Goal: Find specific page/section: Find specific page/section

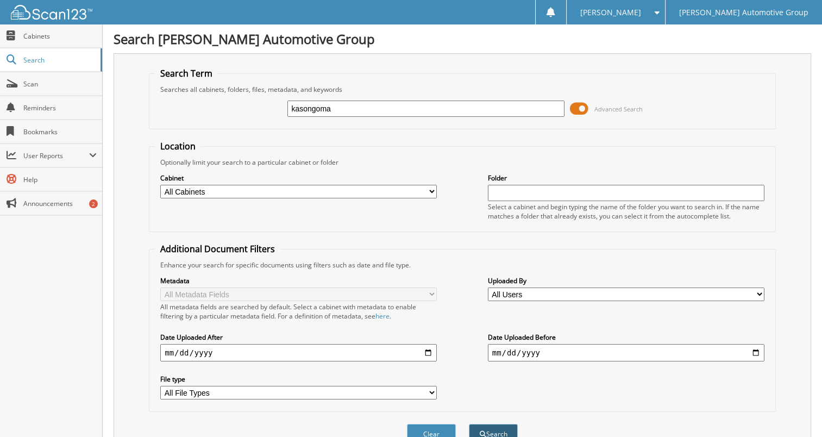
type input "kasongoma"
click at [495, 424] on button "Search" at bounding box center [493, 434] width 49 height 20
type input "kasongama"
click at [489, 424] on button "Search" at bounding box center [493, 434] width 49 height 20
type input "kasongoma"
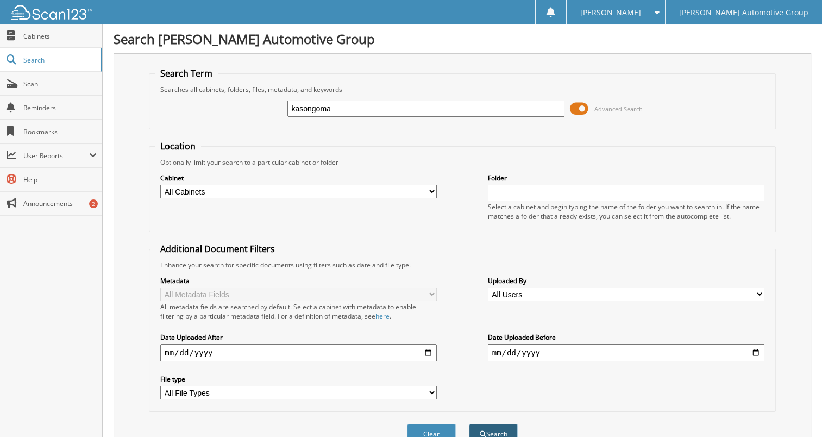
click at [501, 428] on button "Search" at bounding box center [493, 434] width 49 height 20
click at [50, 36] on span "Cabinets" at bounding box center [59, 35] width 73 height 9
